Goal: Information Seeking & Learning: Learn about a topic

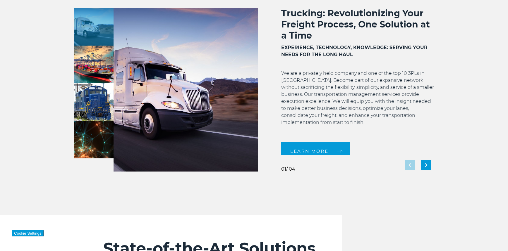
scroll to position [527, 0]
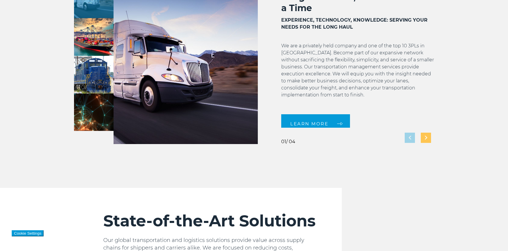
click at [425, 140] on div "Next slide" at bounding box center [426, 138] width 10 height 10
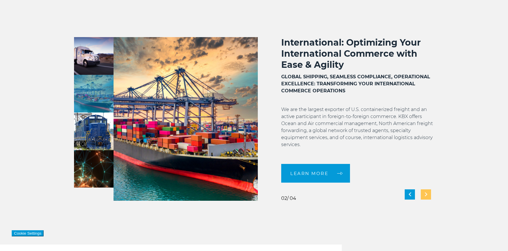
scroll to position [468, 0]
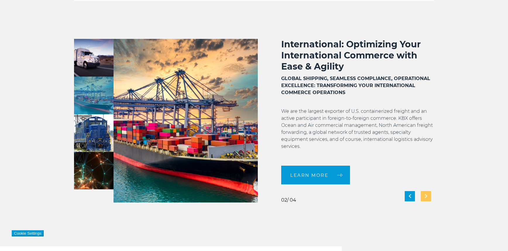
click at [425, 195] on img "Next slide" at bounding box center [426, 197] width 2 height 4
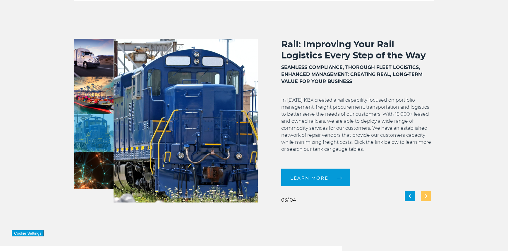
click at [425, 195] on img "Next slide" at bounding box center [426, 197] width 2 height 4
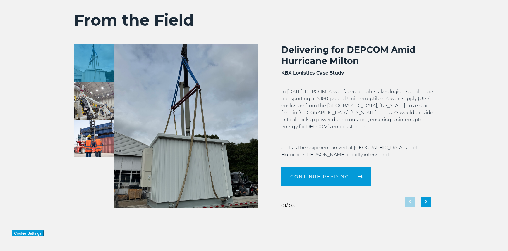
scroll to position [1112, 0]
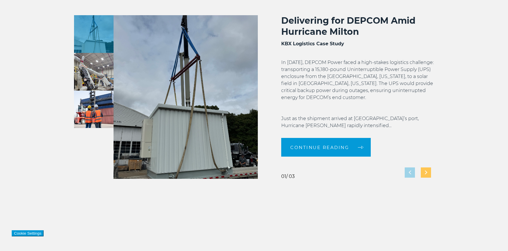
click at [428, 173] on div "Next slide" at bounding box center [426, 173] width 10 height 10
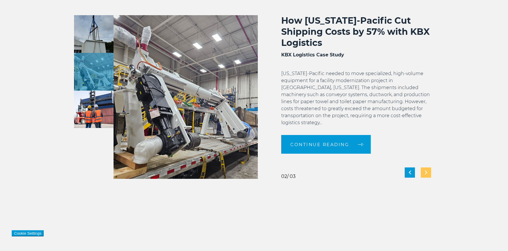
click at [428, 173] on div "Next slide" at bounding box center [426, 173] width 10 height 10
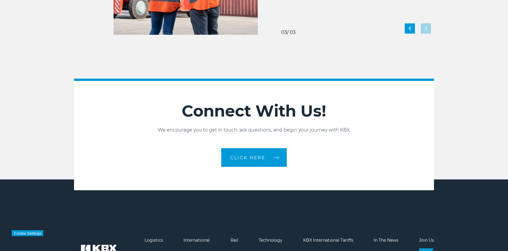
scroll to position [1310, 0]
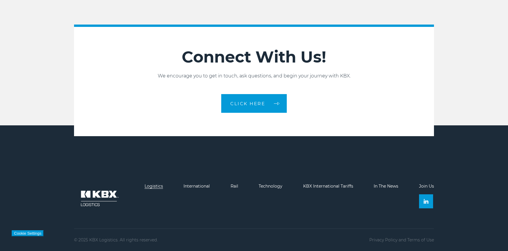
click at [148, 186] on link "Logistics" at bounding box center [154, 186] width 18 height 5
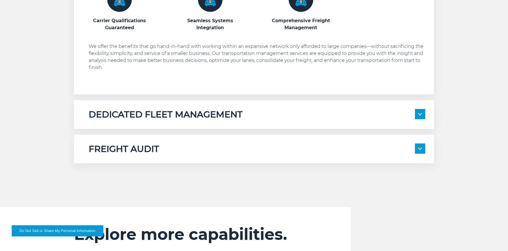
scroll to position [380, 0]
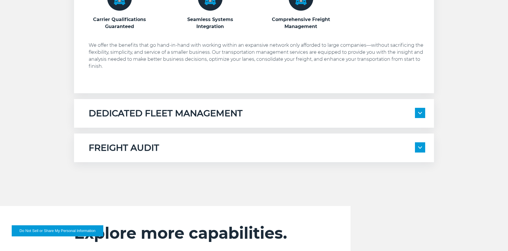
click at [420, 114] on img at bounding box center [420, 113] width 4 height 2
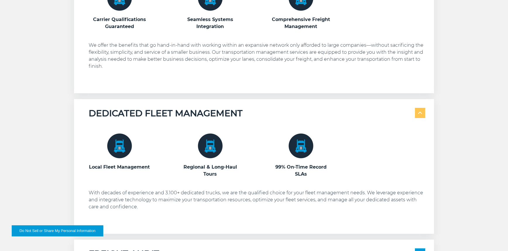
click at [420, 114] on img at bounding box center [420, 113] width 4 height 2
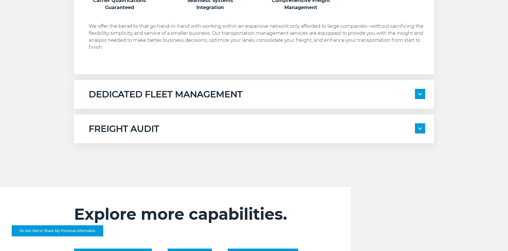
scroll to position [439, 0]
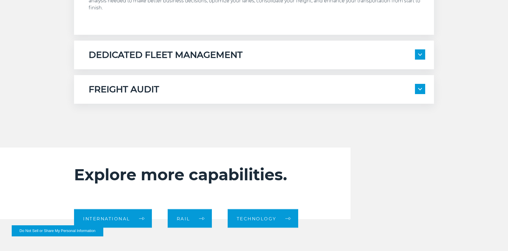
click at [421, 88] on img at bounding box center [420, 89] width 4 height 2
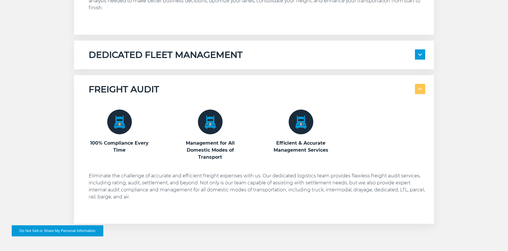
click at [421, 88] on img at bounding box center [420, 89] width 4 height 2
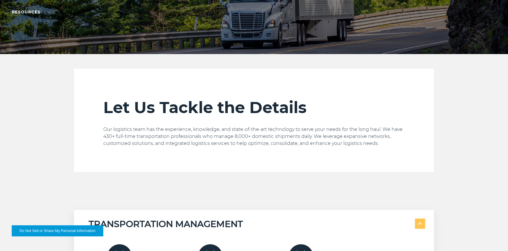
scroll to position [0, 0]
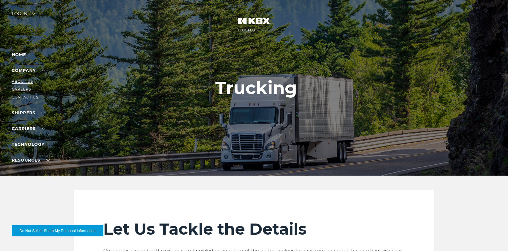
click at [26, 81] on link "About Us" at bounding box center [22, 81] width 21 height 4
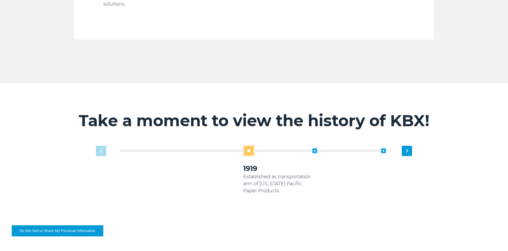
scroll to position [351, 0]
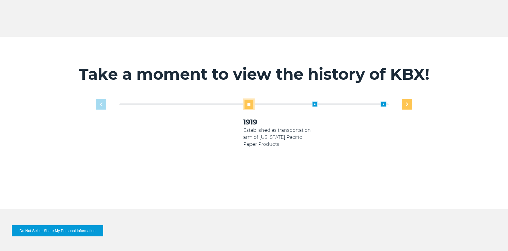
click at [411, 99] on div "Next slide" at bounding box center [407, 104] width 10 height 10
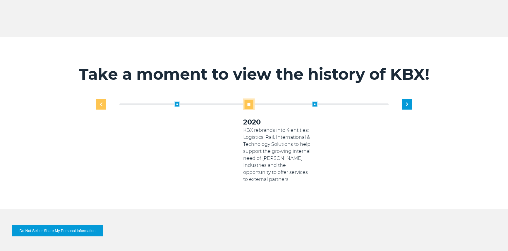
click at [98, 99] on div "Previous slide" at bounding box center [101, 104] width 10 height 10
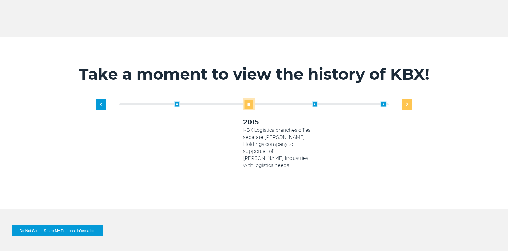
click at [408, 103] on img "Next slide" at bounding box center [407, 105] width 2 height 4
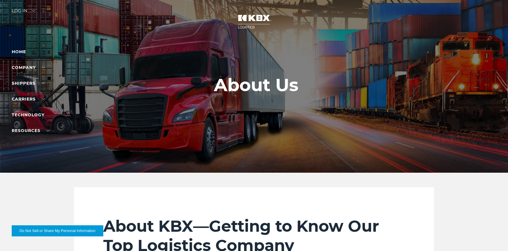
scroll to position [0, 0]
